Goal: Task Accomplishment & Management: Use online tool/utility

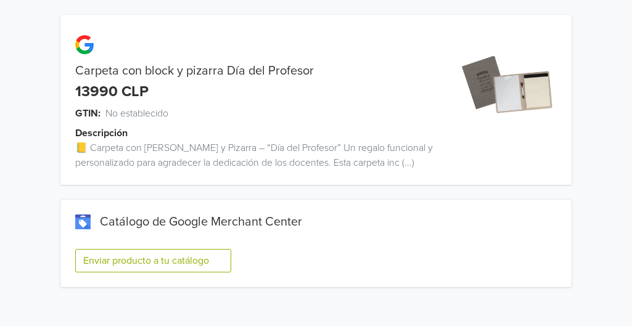
click at [164, 260] on button "Enviar producto a tu catálogo" at bounding box center [153, 260] width 156 height 23
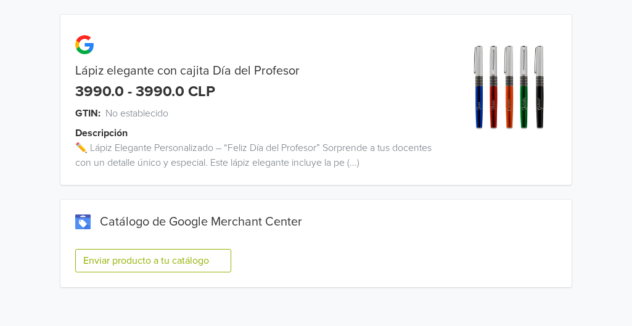
click at [175, 268] on button "Enviar producto a tu catálogo" at bounding box center [153, 260] width 156 height 23
click at [201, 258] on button "Enviar producto a tu catálogo" at bounding box center [153, 260] width 156 height 23
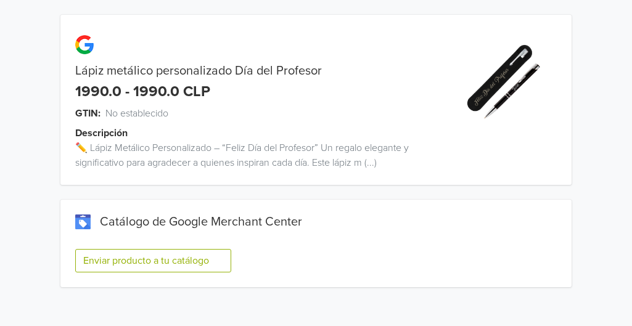
click at [205, 258] on button "Enviar producto a tu catálogo" at bounding box center [153, 260] width 156 height 23
click at [144, 266] on button "Enviar producto a tu catálogo" at bounding box center [153, 260] width 156 height 23
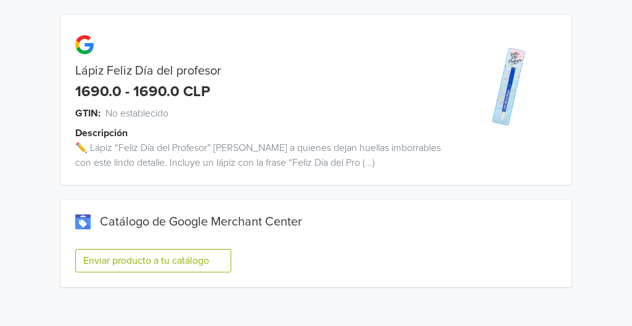
click at [216, 253] on button "Enviar producto a tu catálogo" at bounding box center [153, 260] width 156 height 23
click at [155, 265] on button "Enviar producto a tu catálogo" at bounding box center [153, 260] width 156 height 23
click at [179, 257] on button "Enviar producto a tu catálogo" at bounding box center [153, 260] width 156 height 23
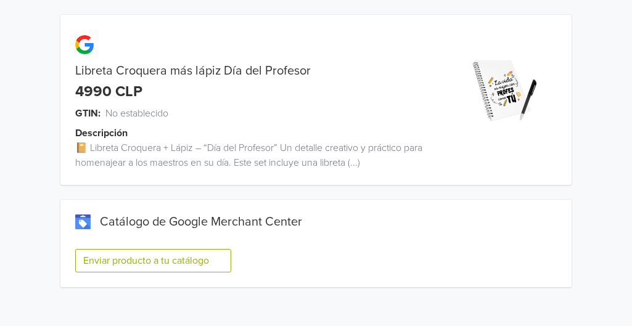
click at [157, 261] on button "Enviar producto a tu catálogo" at bounding box center [153, 260] width 156 height 23
